Goal: Navigation & Orientation: Understand site structure

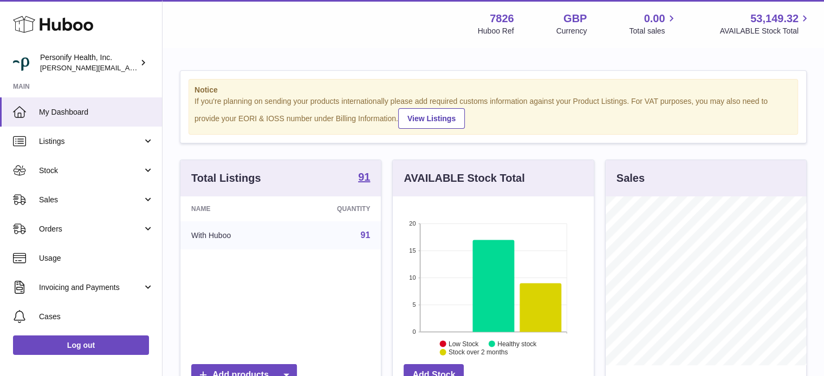
scroll to position [169, 201]
drag, startPoint x: 79, startPoint y: 24, endPoint x: 84, endPoint y: 24, distance: 5.4
click at [79, 24] on icon at bounding box center [53, 25] width 80 height 22
